Goal: Information Seeking & Learning: Learn about a topic

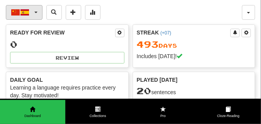
click at [36, 13] on button "中文 / Español" at bounding box center [24, 12] width 37 height 15
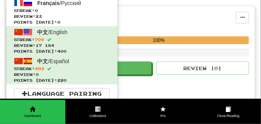
scroll to position [155, 0]
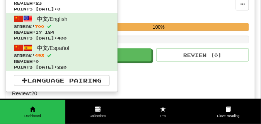
click at [140, 9] on div "Random Collection" at bounding box center [124, 5] width 224 height 12
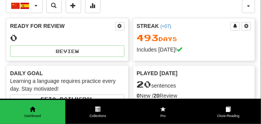
scroll to position [0, 0]
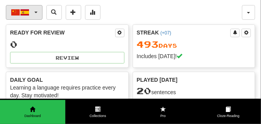
click at [36, 12] on span "button" at bounding box center [35, 13] width 3 height 2
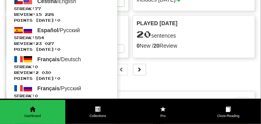
scroll to position [58, 0]
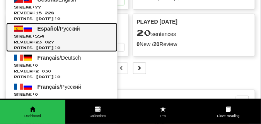
click at [46, 32] on link "Español / Русский Streak: 554 Review: 23 027 Points today: 0" at bounding box center [61, 37] width 111 height 29
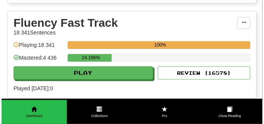
scroll to position [348, 0]
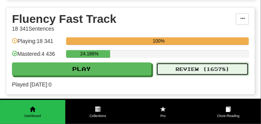
click at [192, 71] on button "Review ( 16578 )" at bounding box center [202, 68] width 93 height 13
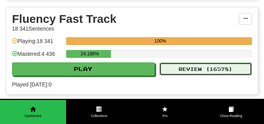
select select "**"
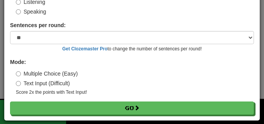
scroll to position [72, 0]
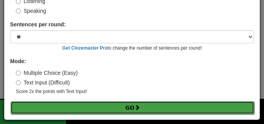
click at [129, 110] on button "Go" at bounding box center [132, 107] width 244 height 13
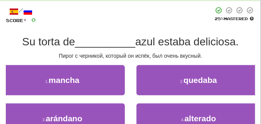
scroll to position [39, 0]
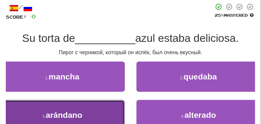
click at [88, 107] on button "3 . arándano" at bounding box center [62, 115] width 125 height 30
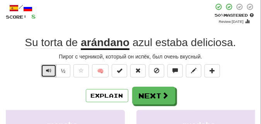
click at [53, 75] on button "Text-to-speech controls" at bounding box center [48, 70] width 15 height 13
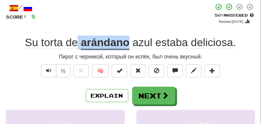
drag, startPoint x: 79, startPoint y: 43, endPoint x: 130, endPoint y: 44, distance: 51.5
click at [130, 44] on div "Su torta de arándano azul estaba deliciosa ." at bounding box center [131, 43] width 250 height 14
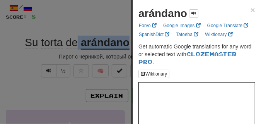
drag, startPoint x: 139, startPoint y: 16, endPoint x: 183, endPoint y: 16, distance: 44.1
click at [185, 17] on strong "arándano" at bounding box center [163, 13] width 49 height 12
copy strong "arándano"
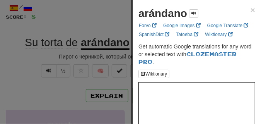
click at [81, 33] on div at bounding box center [130, 62] width 261 height 124
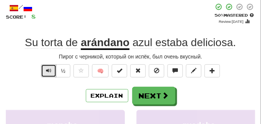
click at [44, 70] on button "Text-to-speech controls" at bounding box center [48, 70] width 15 height 13
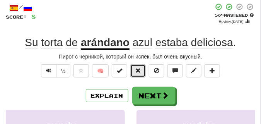
click at [138, 69] on span at bounding box center [137, 70] width 5 height 5
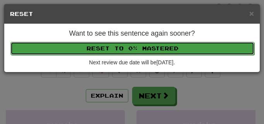
click at [135, 51] on button "Reset to 0% Mastered" at bounding box center [132, 48] width 244 height 13
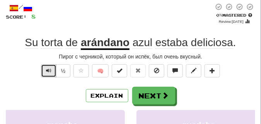
click at [53, 70] on button "Text-to-speech controls" at bounding box center [48, 70] width 15 height 13
click at [52, 70] on button "Text-to-speech controls" at bounding box center [48, 70] width 15 height 13
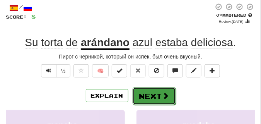
click at [156, 92] on button "Next" at bounding box center [154, 96] width 43 height 18
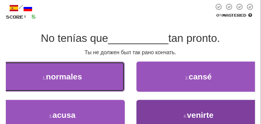
drag, startPoint x: 115, startPoint y: 69, endPoint x: 163, endPoint y: 115, distance: 66.6
click at [163, 115] on div "1 . normales 2 . cansé 3 . acusa 4 . venirte" at bounding box center [130, 100] width 261 height 77
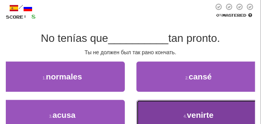
click at [163, 115] on button "4 . venirte" at bounding box center [199, 115] width 125 height 30
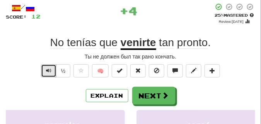
click at [47, 68] on span "Text-to-speech controls" at bounding box center [48, 70] width 5 height 5
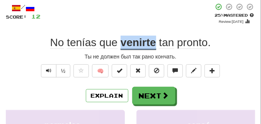
drag, startPoint x: 120, startPoint y: 44, endPoint x: 155, endPoint y: 45, distance: 35.2
click at [155, 45] on div "No tenías que venirte tan pronto ." at bounding box center [131, 43] width 250 height 14
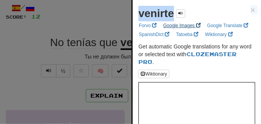
drag, startPoint x: 151, startPoint y: 45, endPoint x: 165, endPoint y: 21, distance: 26.9
copy div "venirte × Forvo Google Images Google Translate SpanishDict Tatoeba Wiktionary"
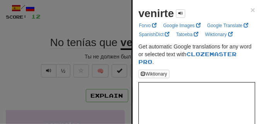
click at [86, 27] on div at bounding box center [130, 62] width 261 height 124
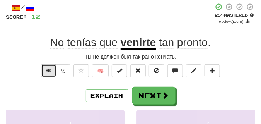
click at [50, 69] on span "Text-to-speech controls" at bounding box center [48, 70] width 5 height 5
click at [50, 68] on span "Text-to-speech controls" at bounding box center [48, 70] width 5 height 5
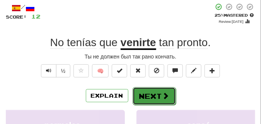
click at [151, 91] on button "Next" at bounding box center [154, 96] width 43 height 18
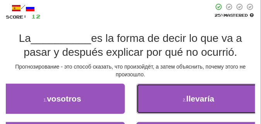
drag, startPoint x: 151, startPoint y: 88, endPoint x: 91, endPoint y: 78, distance: 61.3
click at [91, 78] on div "/ Score: 12 25 % Mastered La __________ es la forma de decir lo que va a pasar …" at bounding box center [131, 90] width 250 height 174
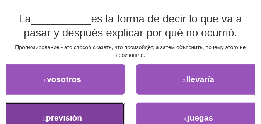
click at [86, 107] on button "3 . previsión" at bounding box center [62, 118] width 125 height 30
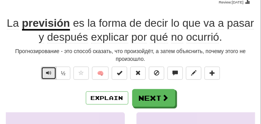
click at [51, 71] on button "Text-to-speech controls" at bounding box center [48, 73] width 15 height 13
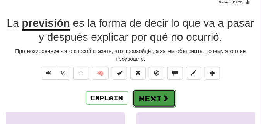
click at [156, 93] on button "Next" at bounding box center [154, 98] width 43 height 18
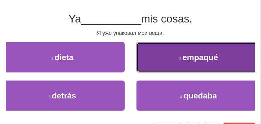
click at [190, 63] on button "2 . empaqué" at bounding box center [199, 57] width 125 height 30
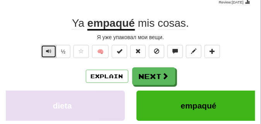
click at [47, 51] on span "Text-to-speech controls" at bounding box center [48, 50] width 5 height 5
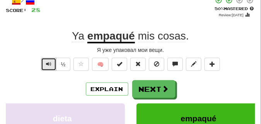
scroll to position [39, 0]
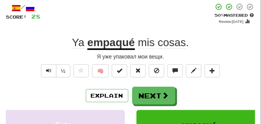
click at [48, 64] on div "/ Score: 28 + 8 50 % Mastered Review: [DATE] Ya empaqué mis cosas . Я уже упако…" at bounding box center [131, 115] width 250 height 225
click at [51, 72] on button "Text-to-speech controls" at bounding box center [48, 70] width 15 height 13
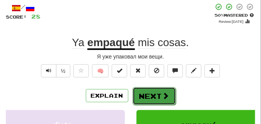
click at [144, 89] on button "Next" at bounding box center [154, 96] width 43 height 18
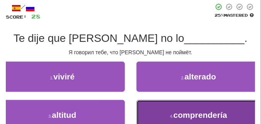
click at [151, 107] on button "4 . comprendería" at bounding box center [199, 115] width 125 height 30
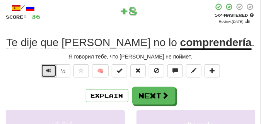
click at [46, 70] on span "Text-to-speech controls" at bounding box center [48, 70] width 5 height 5
click at [52, 70] on button "Text-to-speech controls" at bounding box center [48, 70] width 15 height 13
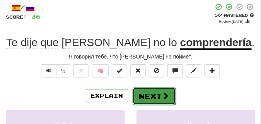
click at [150, 88] on button "Next" at bounding box center [154, 96] width 43 height 18
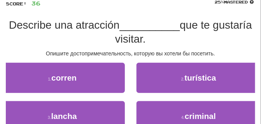
scroll to position [58, 0]
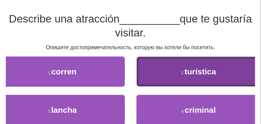
click at [159, 66] on button "2 . turística" at bounding box center [199, 72] width 125 height 30
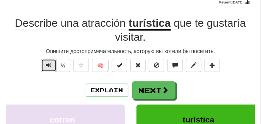
click at [49, 63] on span "Text-to-speech controls" at bounding box center [48, 64] width 5 height 5
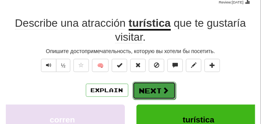
click at [150, 83] on button "Next" at bounding box center [154, 91] width 43 height 18
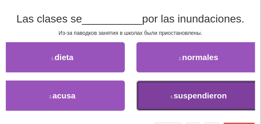
click at [155, 86] on button "4 . suspendieron" at bounding box center [199, 96] width 125 height 30
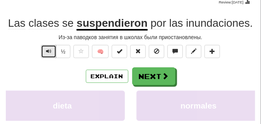
click at [53, 54] on button "Text-to-speech controls" at bounding box center [48, 51] width 15 height 13
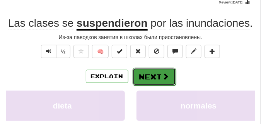
click at [158, 70] on button "Next" at bounding box center [154, 77] width 43 height 18
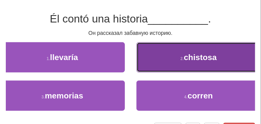
click at [151, 56] on button "2 . chistosa" at bounding box center [199, 57] width 125 height 30
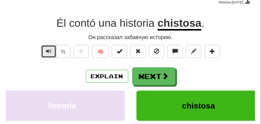
click at [46, 50] on span "Text-to-speech controls" at bounding box center [48, 50] width 5 height 5
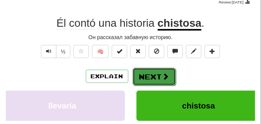
click at [153, 70] on button "Next" at bounding box center [154, 77] width 43 height 18
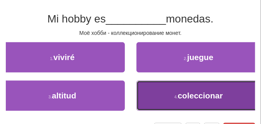
click at [176, 93] on button "4 . coleccionar" at bounding box center [199, 96] width 125 height 30
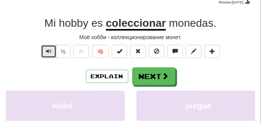
click at [49, 53] on span "Text-to-speech controls" at bounding box center [48, 50] width 5 height 5
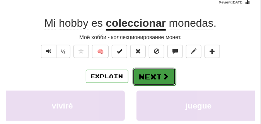
click at [157, 71] on button "Next" at bounding box center [154, 77] width 43 height 18
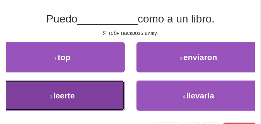
click at [78, 99] on button "3 . leerte" at bounding box center [62, 96] width 125 height 30
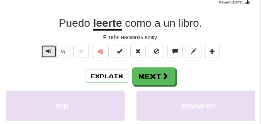
click at [48, 53] on span "Text-to-speech controls" at bounding box center [48, 50] width 5 height 5
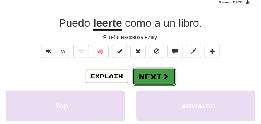
click at [148, 71] on button "Next" at bounding box center [154, 77] width 43 height 18
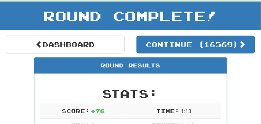
scroll to position [34, 0]
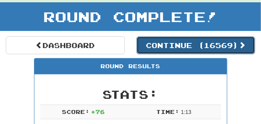
click at [183, 46] on button "Continue ( 16569 )" at bounding box center [196, 45] width 119 height 18
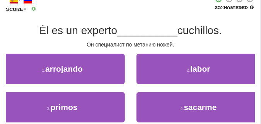
scroll to position [53, 0]
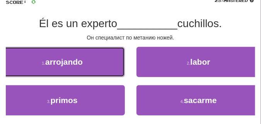
click at [101, 60] on button "1 . arrojando" at bounding box center [62, 62] width 125 height 30
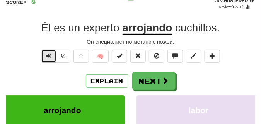
click at [47, 56] on span "Text-to-speech controls" at bounding box center [48, 55] width 5 height 5
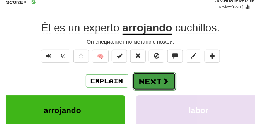
click at [157, 75] on button "Next" at bounding box center [154, 81] width 43 height 18
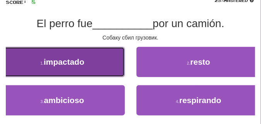
click at [93, 62] on button "1 . impactado" at bounding box center [62, 62] width 125 height 30
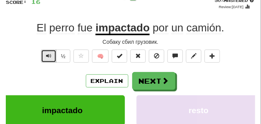
click at [50, 57] on span "Text-to-speech controls" at bounding box center [48, 55] width 5 height 5
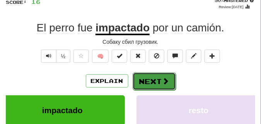
click at [159, 74] on button "Next" at bounding box center [154, 81] width 43 height 18
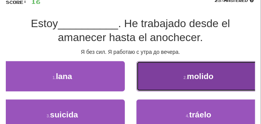
click at [150, 70] on button "2 . molido" at bounding box center [199, 76] width 125 height 30
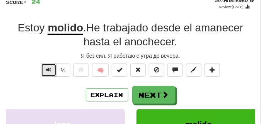
click at [53, 69] on button "Text-to-speech controls" at bounding box center [48, 69] width 15 height 13
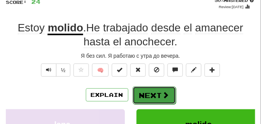
click at [151, 86] on button "Next" at bounding box center [154, 95] width 43 height 18
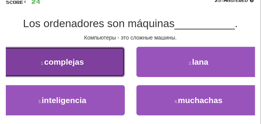
click at [83, 65] on span "complejas" at bounding box center [64, 61] width 40 height 9
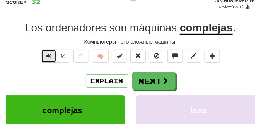
click at [51, 55] on span "Text-to-speech controls" at bounding box center [48, 55] width 5 height 5
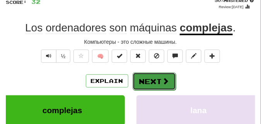
click at [154, 74] on button "Next" at bounding box center [154, 81] width 43 height 18
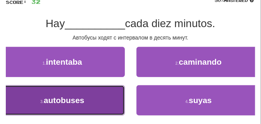
click at [102, 93] on button "3 . autobuses" at bounding box center [62, 100] width 125 height 30
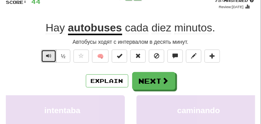
click at [52, 54] on button "Text-to-speech controls" at bounding box center [48, 56] width 15 height 13
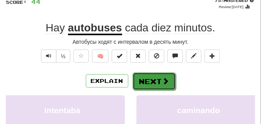
click at [156, 75] on button "Next" at bounding box center [154, 81] width 43 height 18
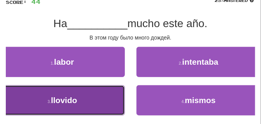
click at [107, 97] on button "3 . llovido" at bounding box center [62, 100] width 125 height 30
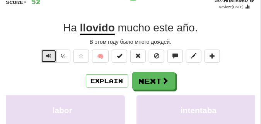
click at [47, 55] on span "Text-to-speech controls" at bounding box center [48, 55] width 5 height 5
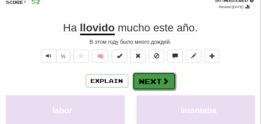
click at [141, 77] on button "Next" at bounding box center [154, 81] width 43 height 18
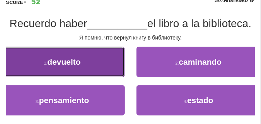
click at [123, 55] on button "1 . devuelto" at bounding box center [62, 62] width 125 height 30
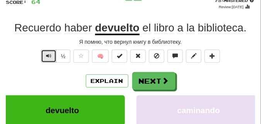
click at [50, 55] on span "Text-to-speech controls" at bounding box center [48, 55] width 5 height 5
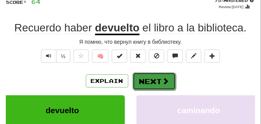
click at [144, 75] on button "Next" at bounding box center [154, 81] width 43 height 18
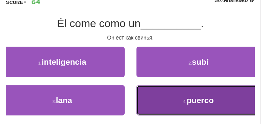
click at [157, 95] on button "4 . puerco" at bounding box center [199, 100] width 125 height 30
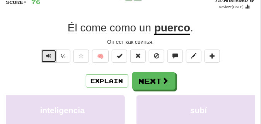
click at [47, 54] on span "Text-to-speech controls" at bounding box center [48, 55] width 5 height 5
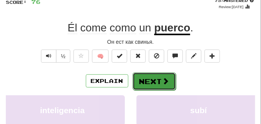
click at [154, 77] on button "Next" at bounding box center [154, 81] width 43 height 18
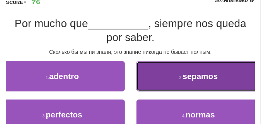
click at [170, 82] on button "2 . [GEOGRAPHIC_DATA]" at bounding box center [199, 76] width 125 height 30
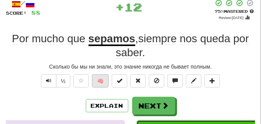
scroll to position [34, 0]
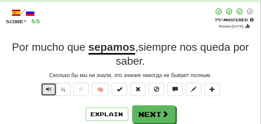
click at [47, 93] on button "Text-to-speech controls" at bounding box center [48, 89] width 15 height 13
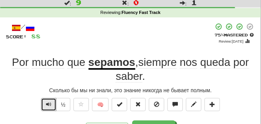
scroll to position [19, 0]
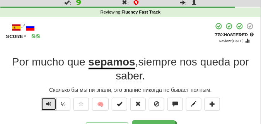
click at [46, 104] on span "Text-to-speech controls" at bounding box center [48, 103] width 5 height 5
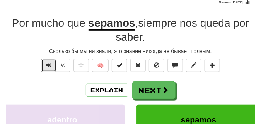
scroll to position [39, 0]
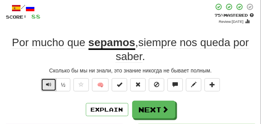
click at [50, 81] on button "Text-to-speech controls" at bounding box center [48, 84] width 15 height 13
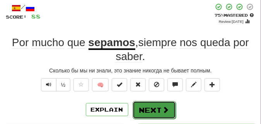
click at [159, 106] on button "Next" at bounding box center [154, 110] width 43 height 18
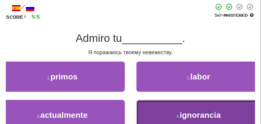
click at [159, 105] on button "4 . ignorancia" at bounding box center [199, 115] width 125 height 30
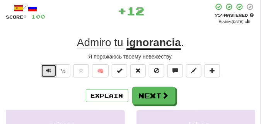
click at [49, 70] on span "Text-to-speech controls" at bounding box center [48, 70] width 5 height 5
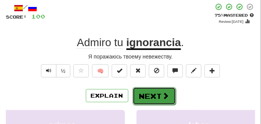
click at [160, 90] on button "Next" at bounding box center [154, 96] width 43 height 18
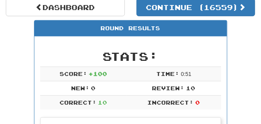
scroll to position [73, 0]
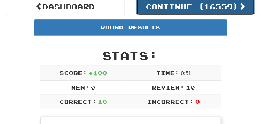
click at [183, 3] on button "Continue ( 16559 )" at bounding box center [196, 7] width 119 height 18
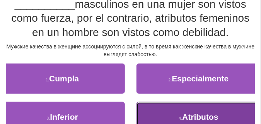
click at [216, 111] on button "4 . Atributos" at bounding box center [199, 117] width 125 height 30
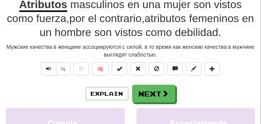
scroll to position [57, 0]
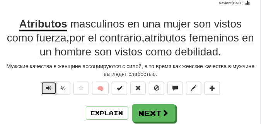
click at [50, 85] on span "Text-to-speech controls" at bounding box center [48, 87] width 5 height 5
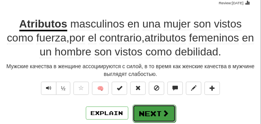
click at [149, 109] on button "Next" at bounding box center [154, 114] width 43 height 18
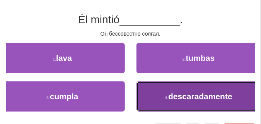
click at [154, 99] on button "4 . descaradamente" at bounding box center [199, 96] width 125 height 30
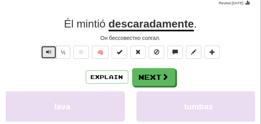
click at [51, 51] on span "Text-to-speech controls" at bounding box center [48, 51] width 5 height 5
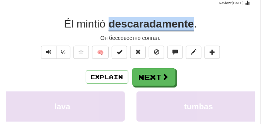
drag, startPoint x: 108, startPoint y: 23, endPoint x: 195, endPoint y: 26, distance: 86.7
click at [195, 26] on div "Él mintió descaradamente ." at bounding box center [131, 24] width 250 height 14
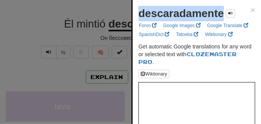
drag, startPoint x: 139, startPoint y: 15, endPoint x: 224, endPoint y: 19, distance: 85.6
click at [224, 19] on strong "descaradamente" at bounding box center [182, 13] width 86 height 12
copy strong "descaradamente"
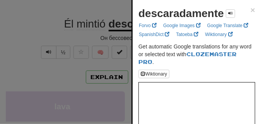
click at [62, 40] on div at bounding box center [130, 62] width 261 height 124
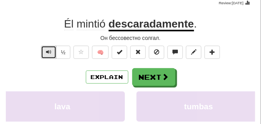
click at [46, 50] on span "Text-to-speech controls" at bounding box center [48, 51] width 5 height 5
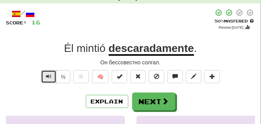
scroll to position [39, 0]
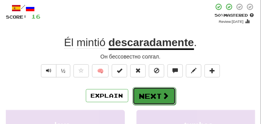
click at [148, 89] on button "Next" at bounding box center [154, 96] width 43 height 18
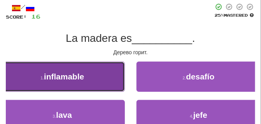
click at [82, 69] on button "1 . inflamable" at bounding box center [62, 77] width 125 height 30
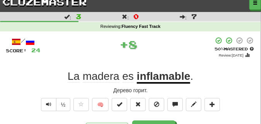
scroll to position [19, 0]
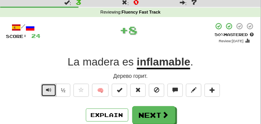
click at [53, 89] on button "Text-to-speech controls" at bounding box center [48, 90] width 15 height 13
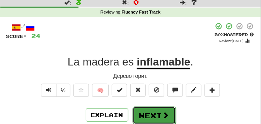
click at [143, 108] on button "Next" at bounding box center [154, 115] width 43 height 18
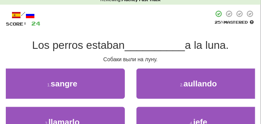
scroll to position [39, 0]
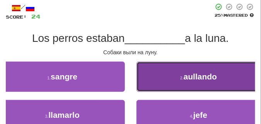
click at [161, 76] on button "2 . [GEOGRAPHIC_DATA]" at bounding box center [199, 77] width 125 height 30
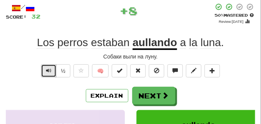
click at [48, 69] on span "Text-to-speech controls" at bounding box center [48, 70] width 5 height 5
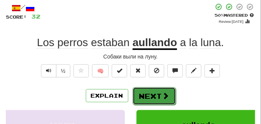
click at [149, 93] on button "Next" at bounding box center [154, 96] width 43 height 18
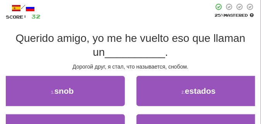
scroll to position [58, 0]
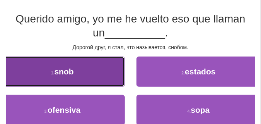
click at [79, 74] on button "1 . snob" at bounding box center [62, 72] width 125 height 30
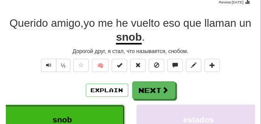
scroll to position [39, 0]
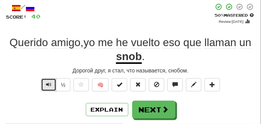
click at [50, 83] on span "Text-to-speech controls" at bounding box center [48, 84] width 5 height 5
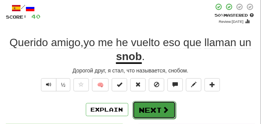
click at [161, 107] on button "Next" at bounding box center [154, 110] width 43 height 18
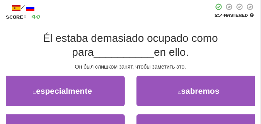
scroll to position [58, 0]
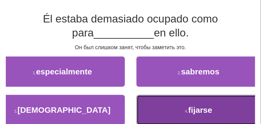
click at [168, 101] on button "4 . fijarse" at bounding box center [199, 110] width 125 height 30
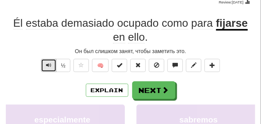
click at [50, 63] on span "Text-to-speech controls" at bounding box center [48, 64] width 5 height 5
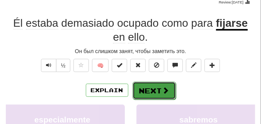
click at [149, 84] on button "Next" at bounding box center [154, 91] width 43 height 18
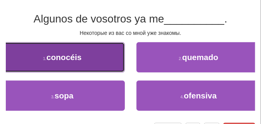
click at [61, 65] on button "1 . conocéis" at bounding box center [62, 57] width 125 height 30
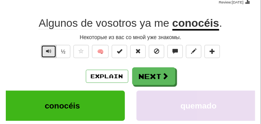
click at [51, 51] on button "Text-to-speech controls" at bounding box center [48, 51] width 15 height 13
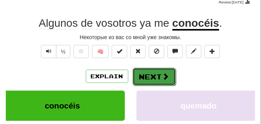
click at [148, 72] on button "Next" at bounding box center [154, 77] width 43 height 18
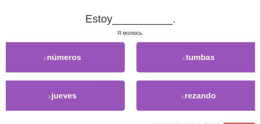
click at [177, 78] on div "2 . tumbas" at bounding box center [199, 61] width 137 height 38
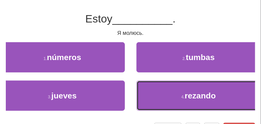
click at [180, 86] on button "4 . rezando" at bounding box center [199, 96] width 125 height 30
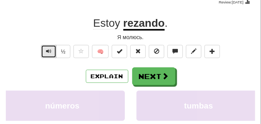
click at [47, 53] on span "Text-to-speech controls" at bounding box center [48, 50] width 5 height 5
click at [47, 50] on span "Text-to-speech controls" at bounding box center [48, 50] width 5 height 5
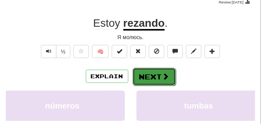
click at [156, 71] on button "Next" at bounding box center [154, 77] width 43 height 18
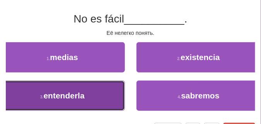
click at [108, 89] on button "3 . entenderla" at bounding box center [62, 96] width 125 height 30
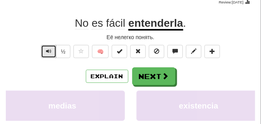
click at [43, 51] on button "Text-to-speech controls" at bounding box center [48, 51] width 15 height 13
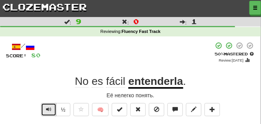
scroll to position [39, 0]
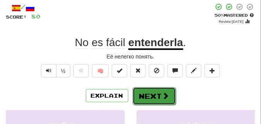
click at [154, 90] on button "Next" at bounding box center [154, 96] width 43 height 18
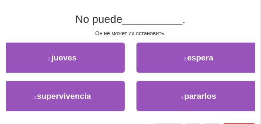
scroll to position [58, 0]
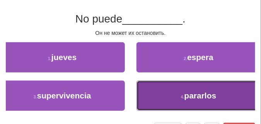
click at [160, 92] on button "4 . pararlos" at bounding box center [199, 96] width 125 height 30
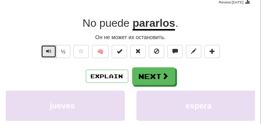
click at [50, 53] on span "Text-to-speech controls" at bounding box center [48, 50] width 5 height 5
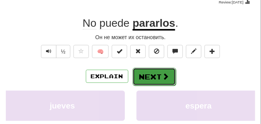
click at [173, 72] on button "Next" at bounding box center [154, 77] width 43 height 18
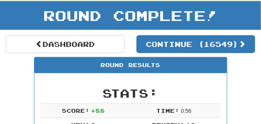
scroll to position [34, 0]
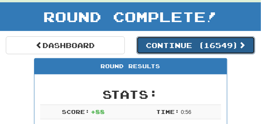
click at [188, 36] on button "Continue ( 16549 )" at bounding box center [196, 45] width 119 height 18
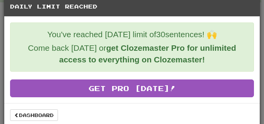
scroll to position [14, 0]
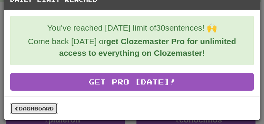
click at [22, 108] on link "Dashboard" at bounding box center [34, 109] width 48 height 12
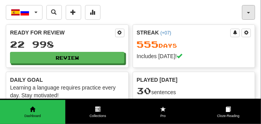
click at [248, 11] on button "button" at bounding box center [248, 12] width 13 height 15
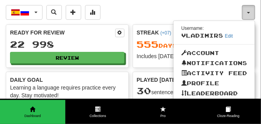
click at [248, 11] on button "button" at bounding box center [248, 12] width 13 height 15
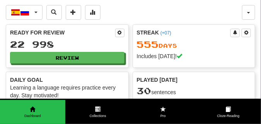
click at [134, 10] on div "Español / Русский 한국어 / English Streak: 14 Review: 29 Points today: 0 Čeština /…" at bounding box center [124, 12] width 237 height 15
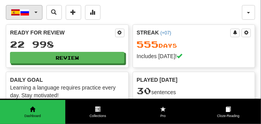
click at [36, 12] on span "button" at bounding box center [35, 13] width 3 height 2
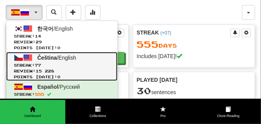
click at [47, 62] on link "Čeština / English Streak: 77 Review: 15 228 Points today: 0" at bounding box center [61, 66] width 111 height 29
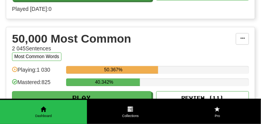
scroll to position [871, 0]
